Goal: Navigation & Orientation: Find specific page/section

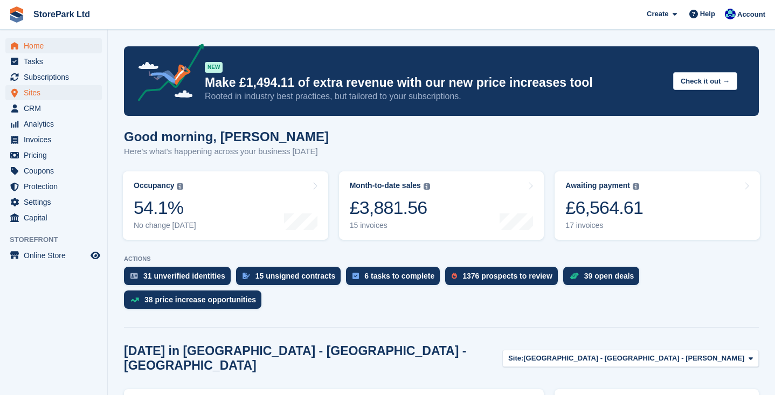
click at [36, 92] on span "Sites" at bounding box center [56, 92] width 65 height 15
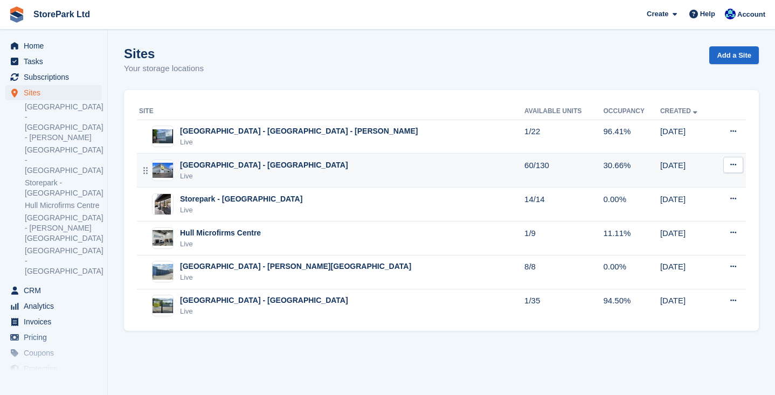
click at [305, 166] on div "[GEOGRAPHIC_DATA] - [GEOGRAPHIC_DATA]" at bounding box center [264, 164] width 168 height 11
